Goal: Information Seeking & Learning: Learn about a topic

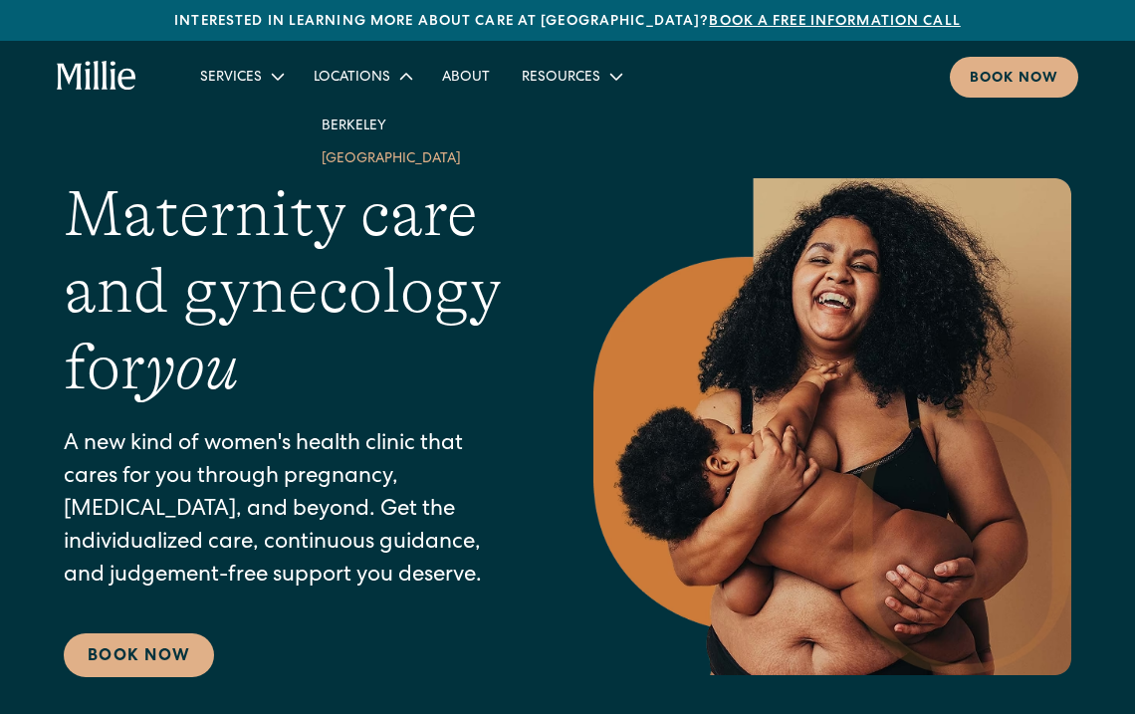
click at [388, 155] on link "[GEOGRAPHIC_DATA]" at bounding box center [391, 157] width 171 height 33
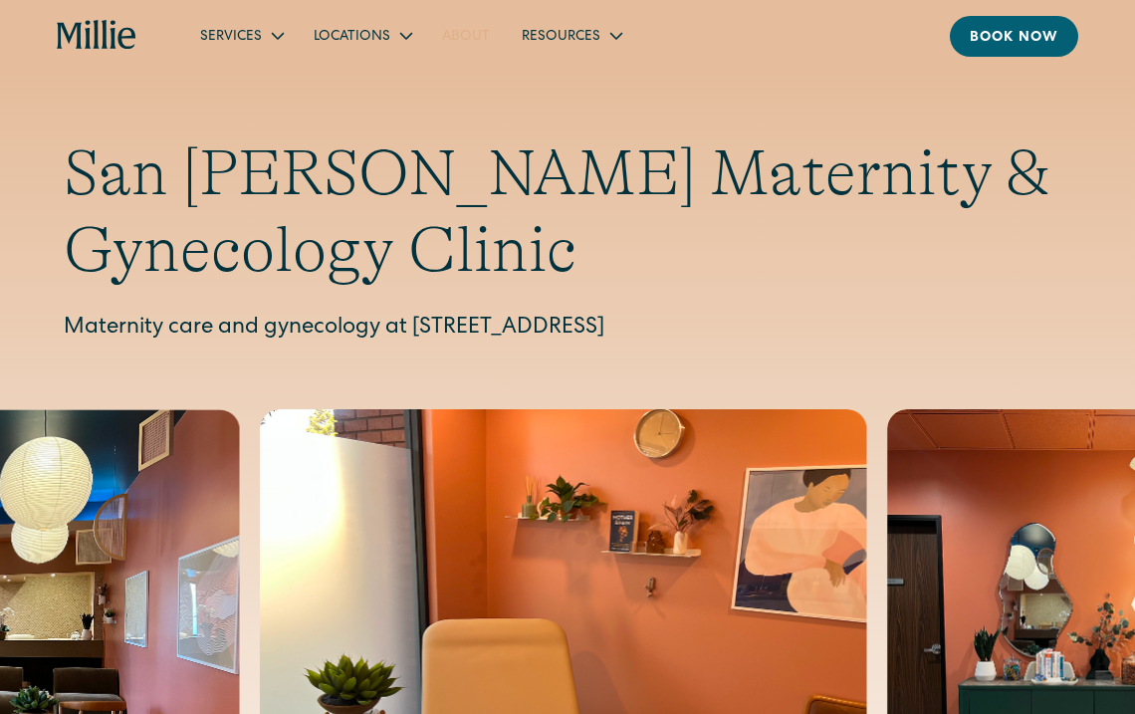
click at [473, 33] on link "About" at bounding box center [466, 35] width 80 height 33
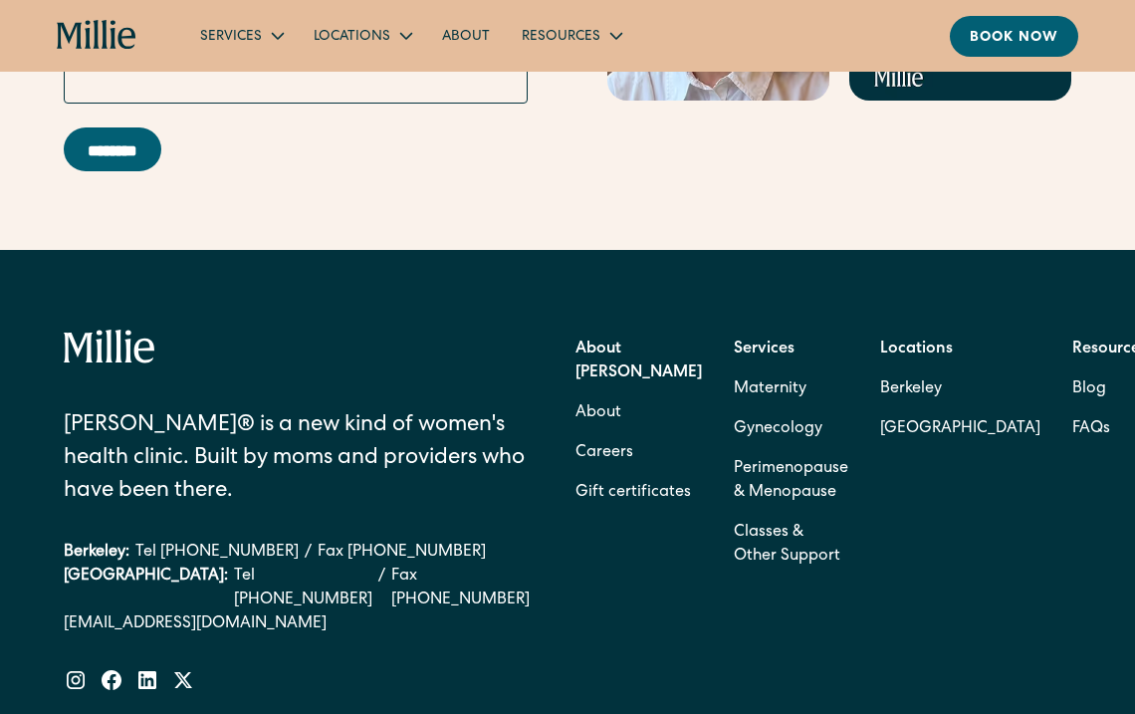
scroll to position [6152, 0]
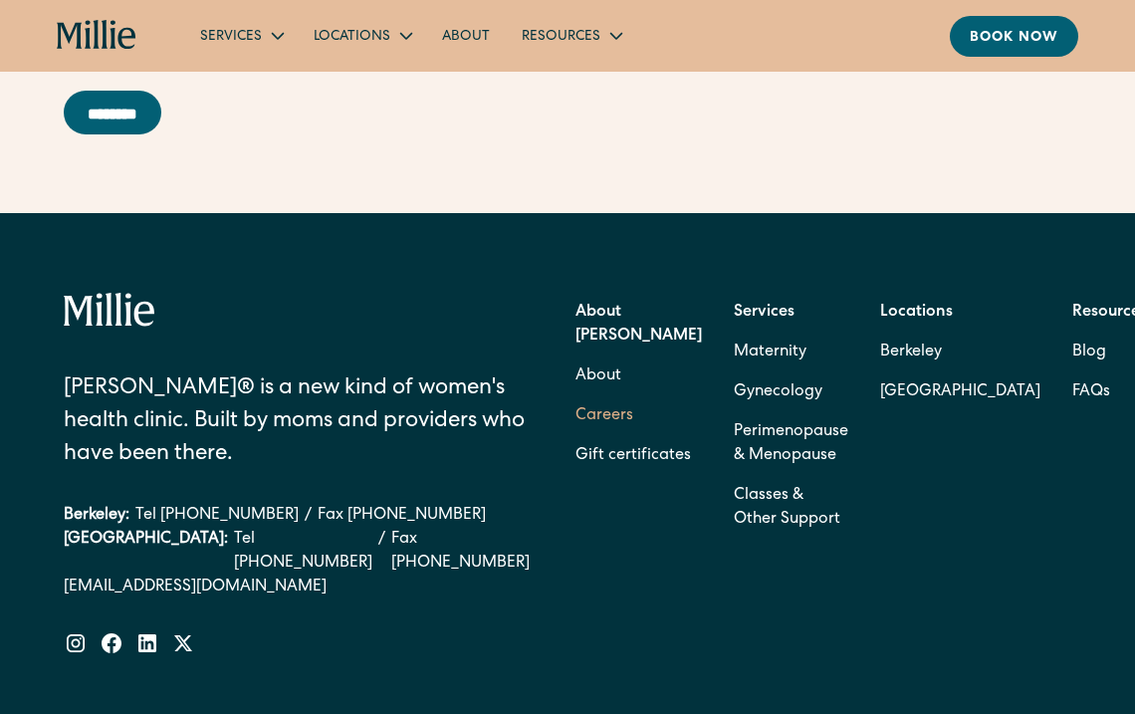
click at [620, 436] on link "Careers" at bounding box center [605, 416] width 58 height 40
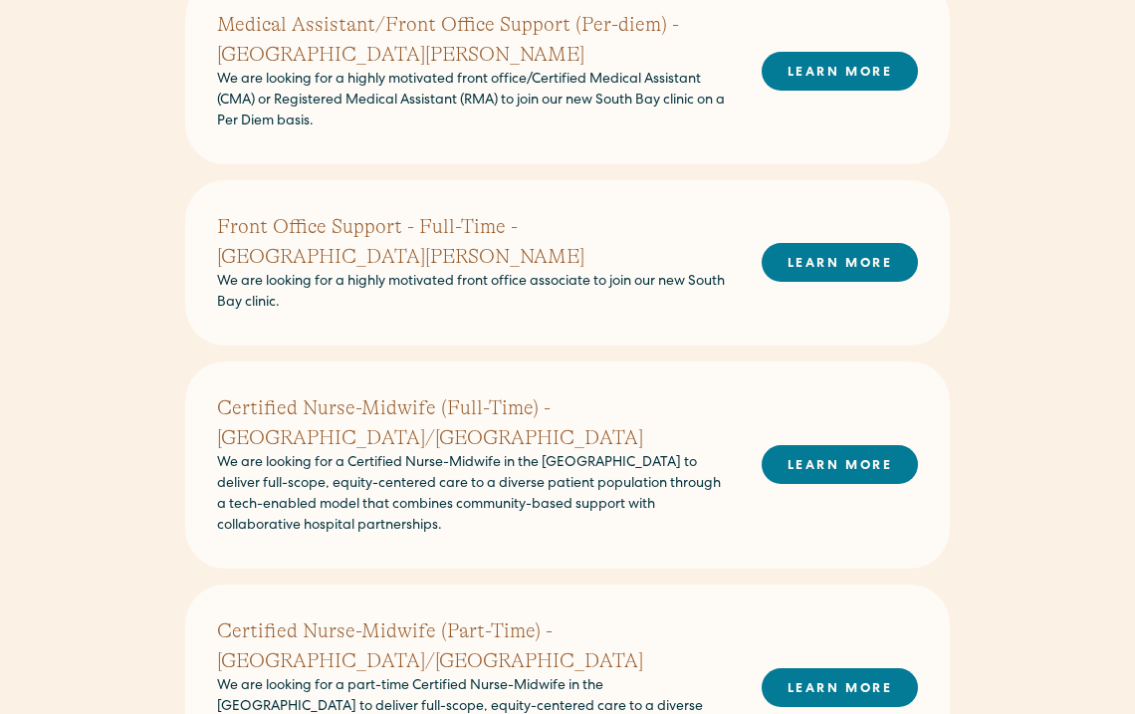
scroll to position [637, 0]
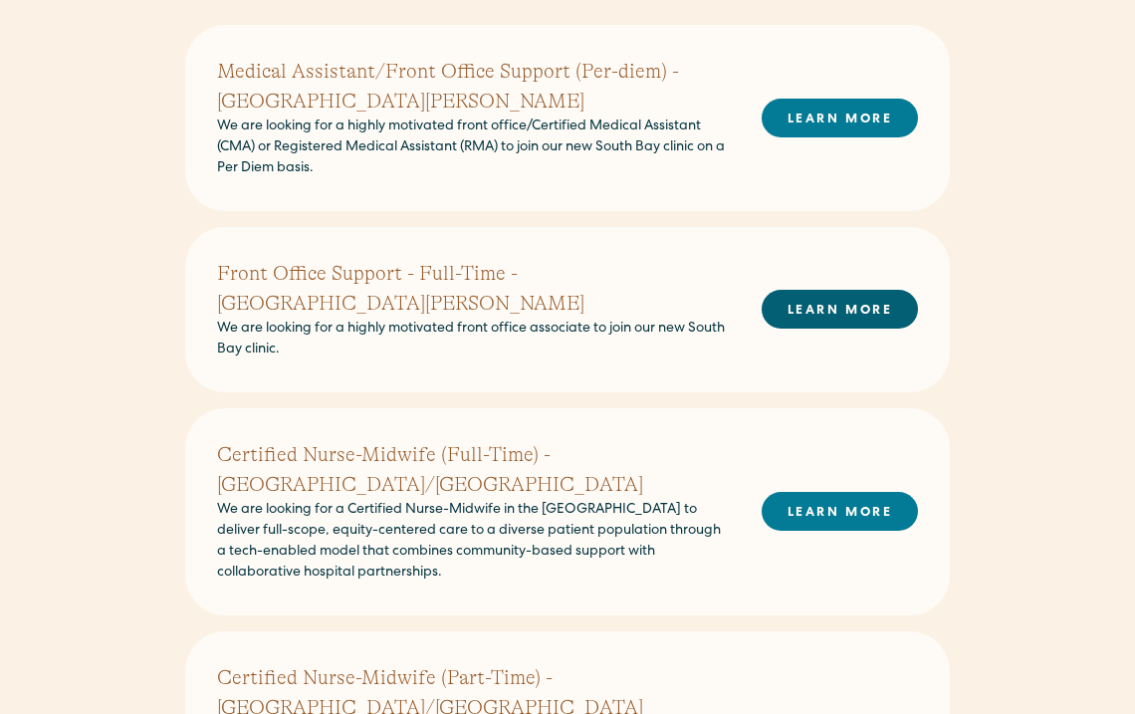
click at [827, 292] on link "LEARN MORE" at bounding box center [840, 309] width 156 height 39
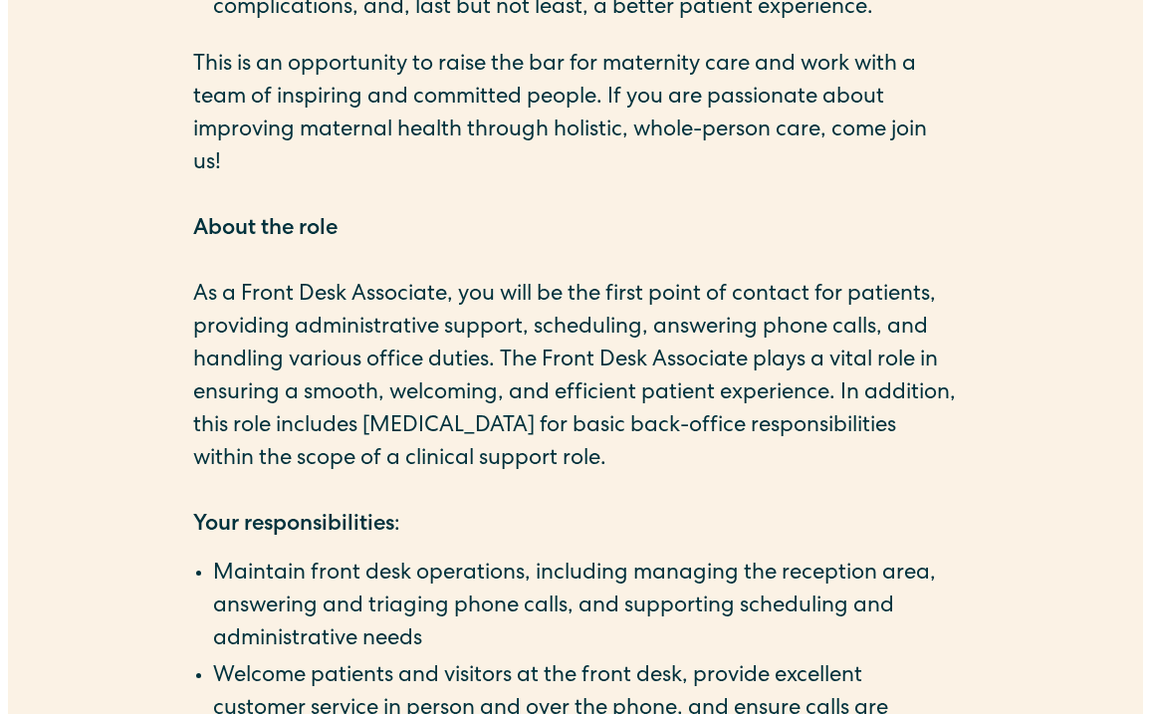
scroll to position [1189, 0]
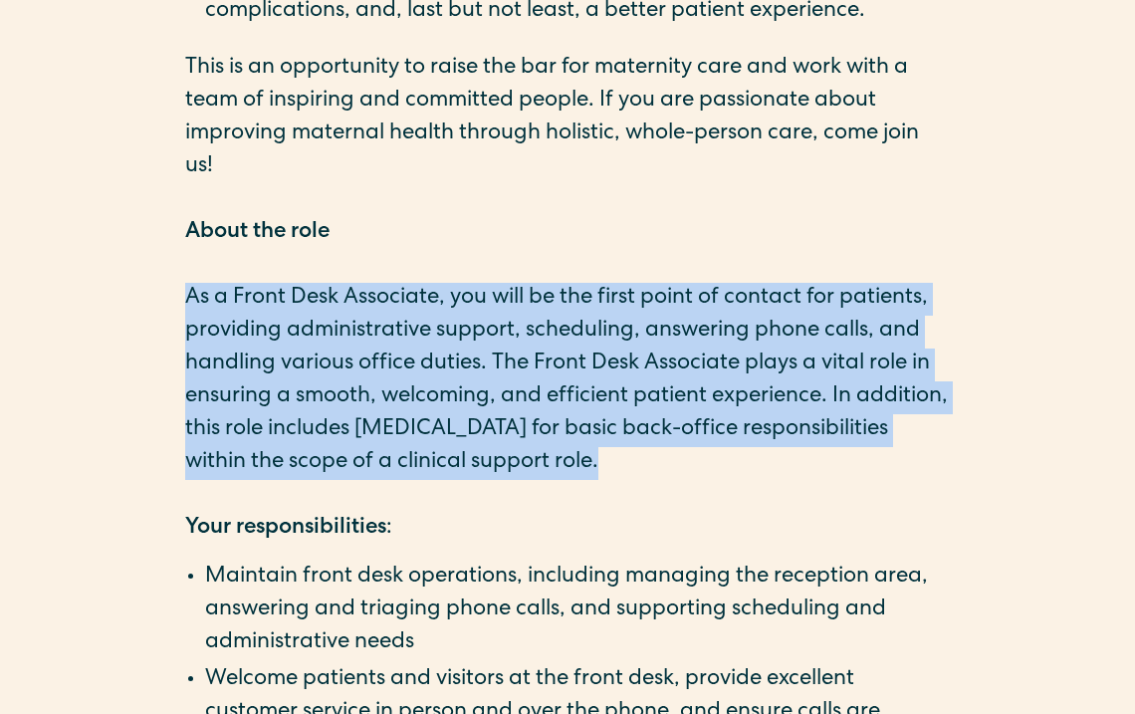
drag, startPoint x: 765, startPoint y: 410, endPoint x: 170, endPoint y: 242, distance: 618.0
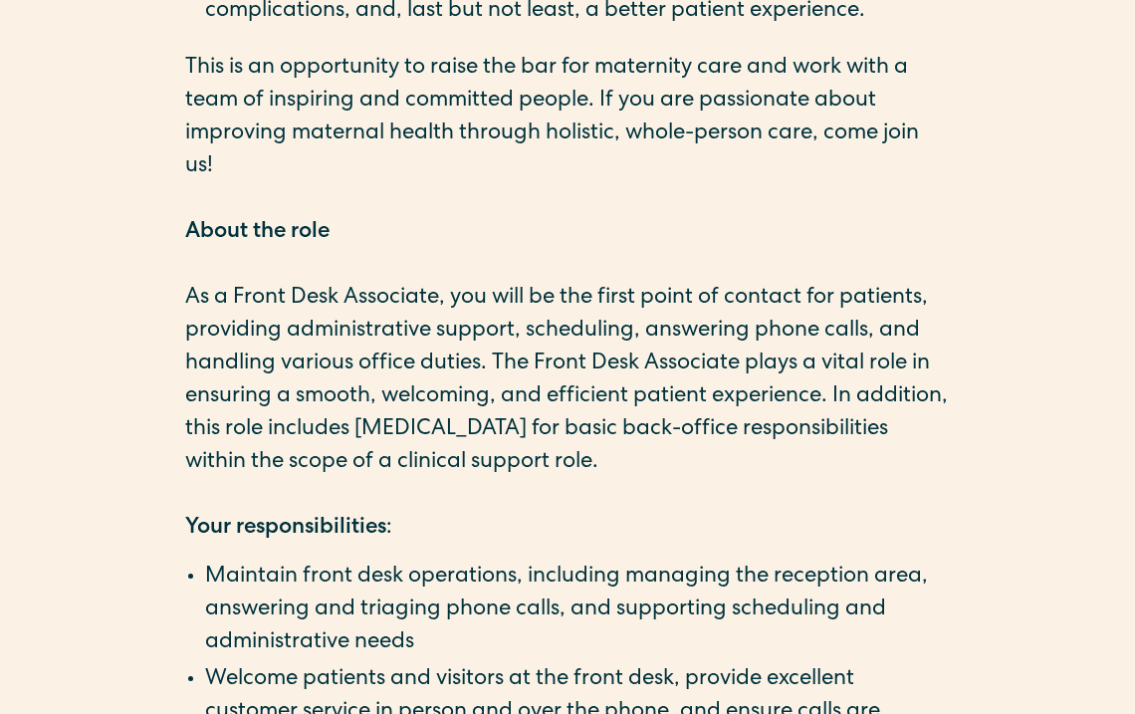
click at [672, 217] on p "About the role" at bounding box center [567, 233] width 765 height 33
